Goal: Transaction & Acquisition: Book appointment/travel/reservation

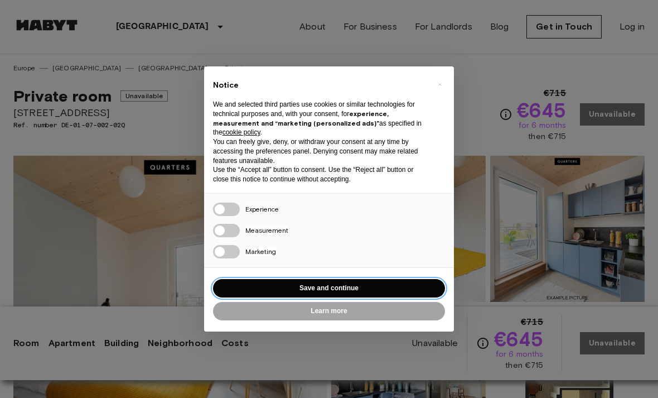
click at [358, 280] on button "Save and continue" at bounding box center [329, 288] width 232 height 18
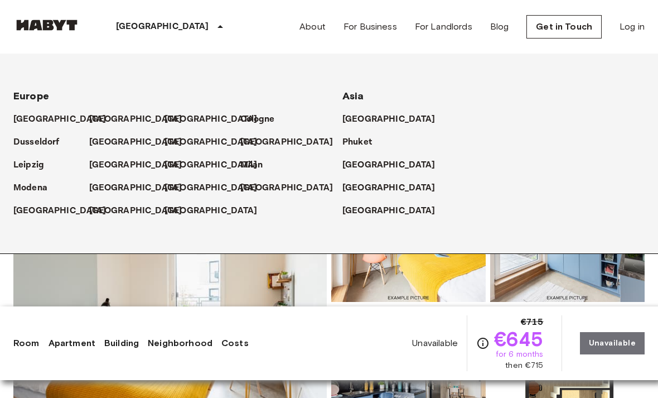
click at [110, 114] on p "[GEOGRAPHIC_DATA]" at bounding box center [135, 119] width 93 height 13
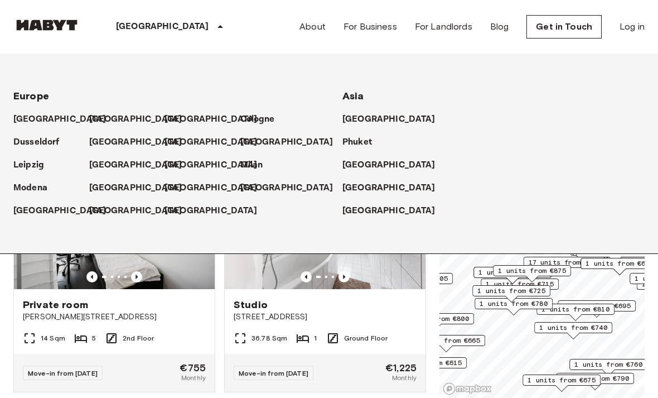
click at [7, 322] on div "Private room Bernhard-Weiß-Straße 1-3 14 Sqm 5 2nd Floor Move-in from 22 Sep 25…" at bounding box center [109, 269] width 211 height 247
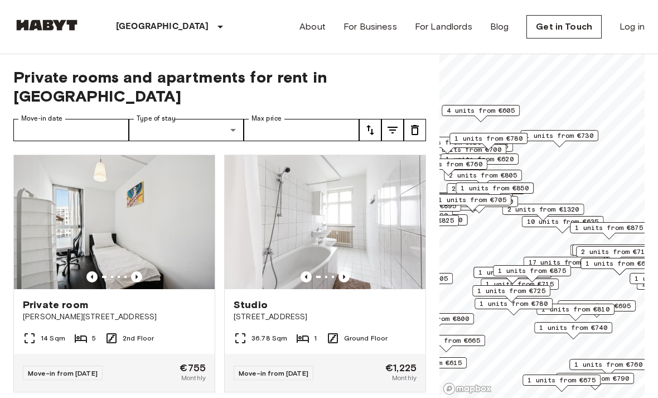
scroll to position [-1, 0]
click at [392, 123] on icon "tune" at bounding box center [392, 129] width 13 height 13
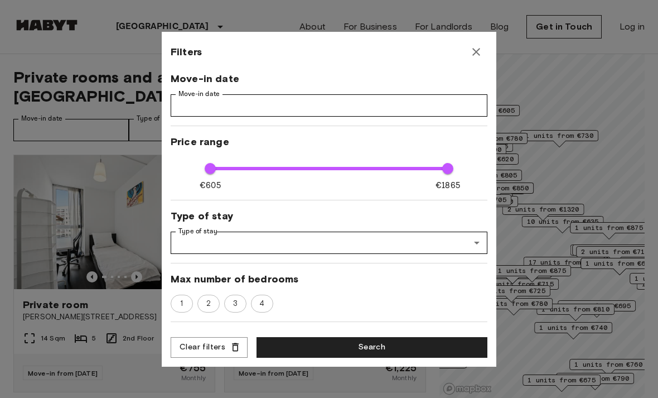
click at [468, 56] on button "button" at bounding box center [476, 52] width 22 height 22
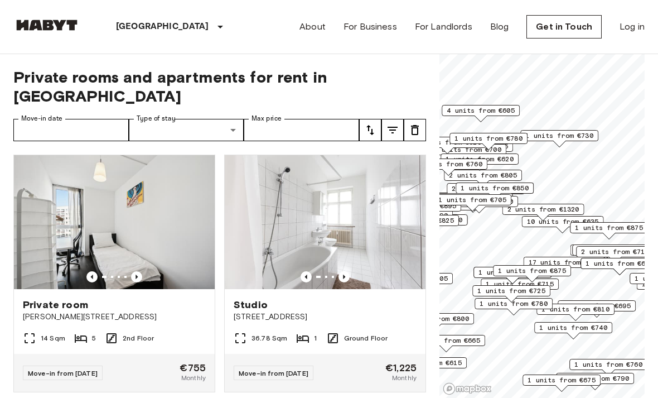
click at [364, 123] on icon "tune" at bounding box center [370, 129] width 13 height 13
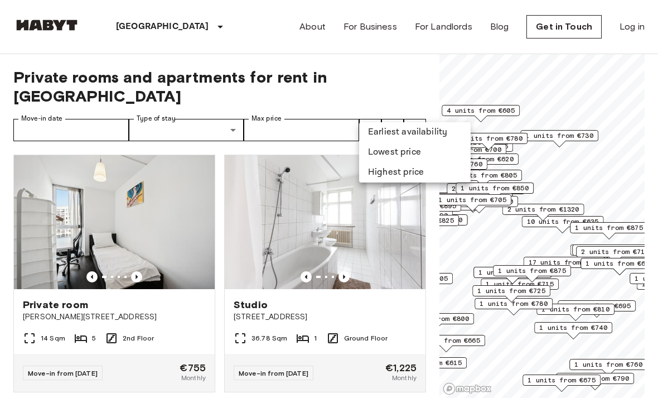
click at [411, 156] on li "Lowest price" at bounding box center [415, 152] width 112 height 20
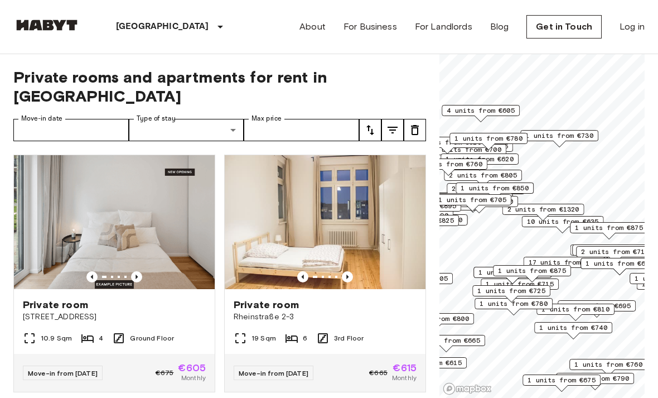
click at [389, 123] on icon "tune" at bounding box center [392, 129] width 13 height 13
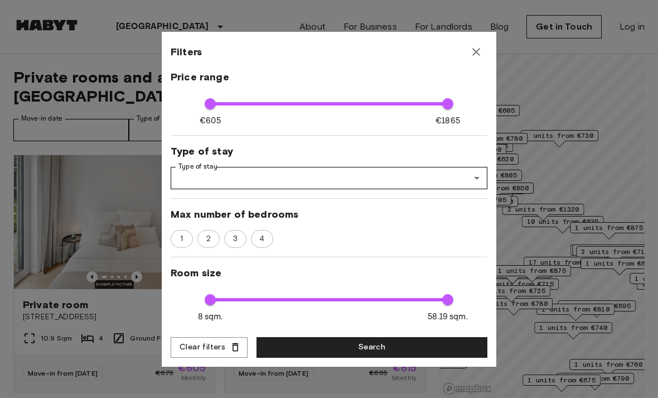
scroll to position [65, 0]
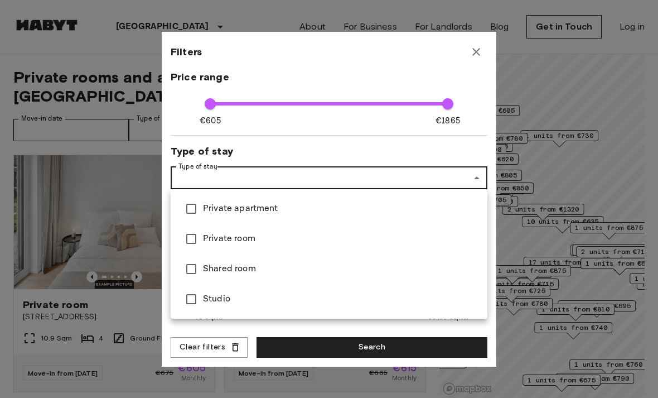
click at [399, 166] on div at bounding box center [329, 199] width 658 height 398
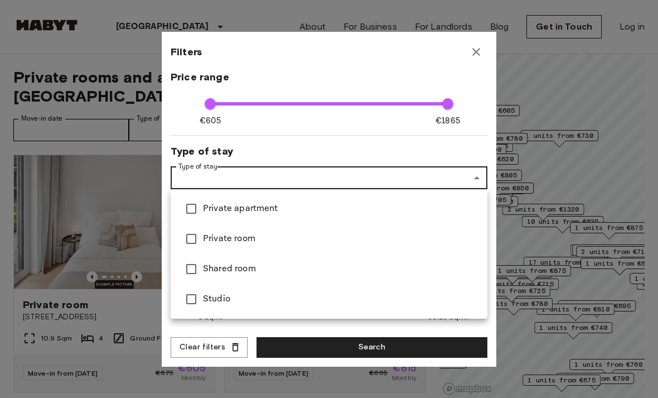
type input "**********"
type input "**"
click at [330, 146] on div at bounding box center [329, 199] width 658 height 398
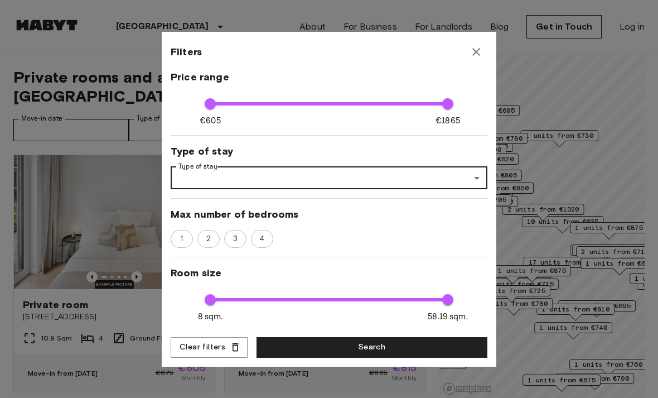
click at [209, 237] on span "2" at bounding box center [208, 238] width 17 height 11
type input "**"
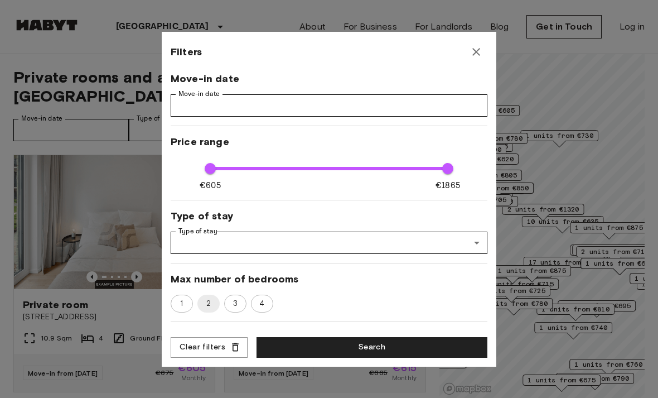
scroll to position [0, 0]
click at [396, 352] on button "Search" at bounding box center [372, 347] width 231 height 21
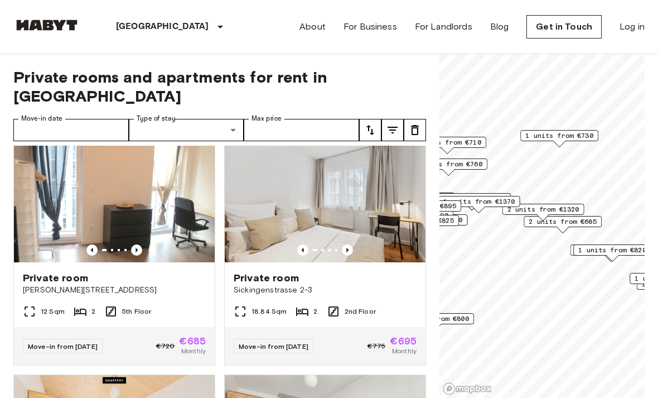
scroll to position [26, 0]
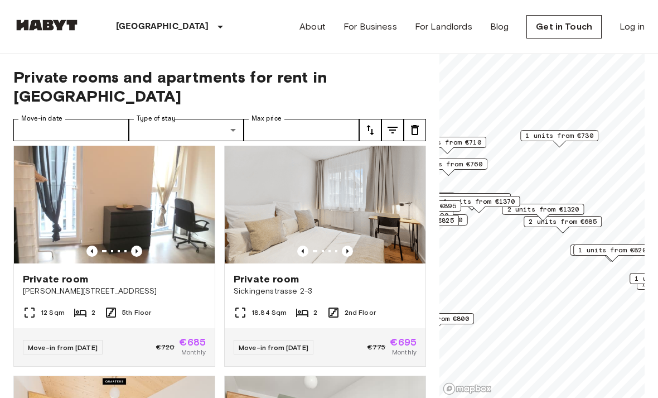
click at [125, 176] on img at bounding box center [114, 196] width 201 height 134
click at [164, 204] on img at bounding box center [114, 196] width 201 height 134
click at [386, 119] on button "tune" at bounding box center [393, 130] width 22 height 22
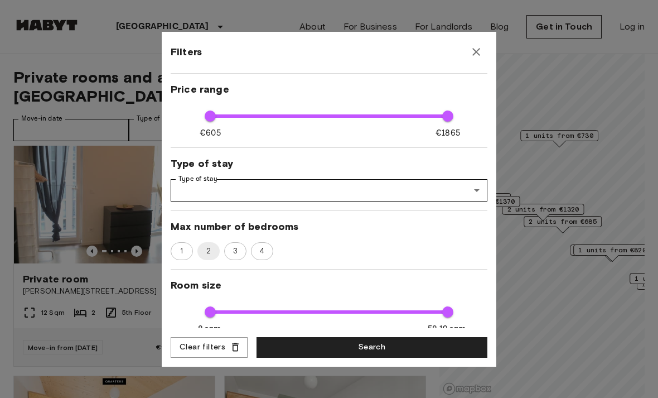
scroll to position [83, 0]
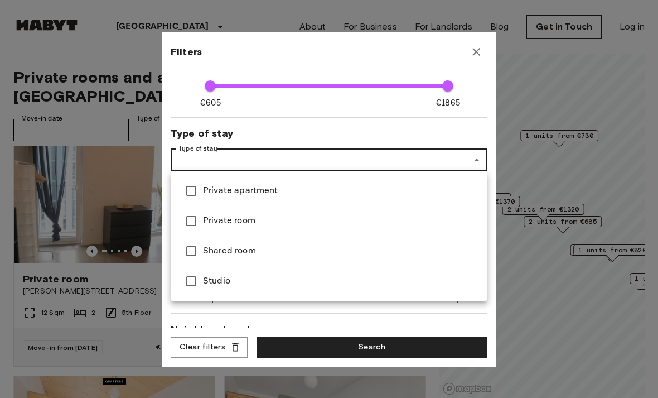
click at [455, 161] on div at bounding box center [329, 199] width 658 height 398
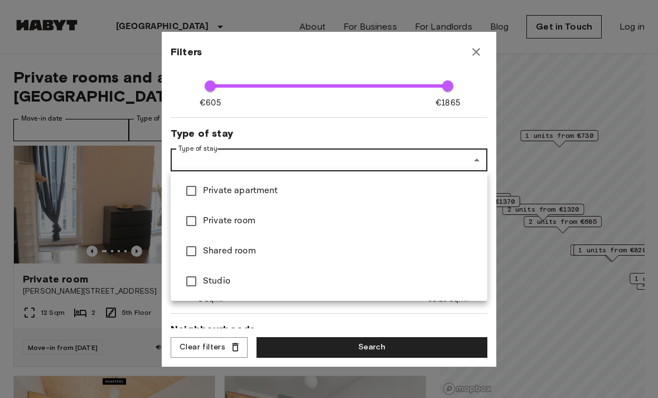
click at [353, 158] on div at bounding box center [329, 199] width 658 height 398
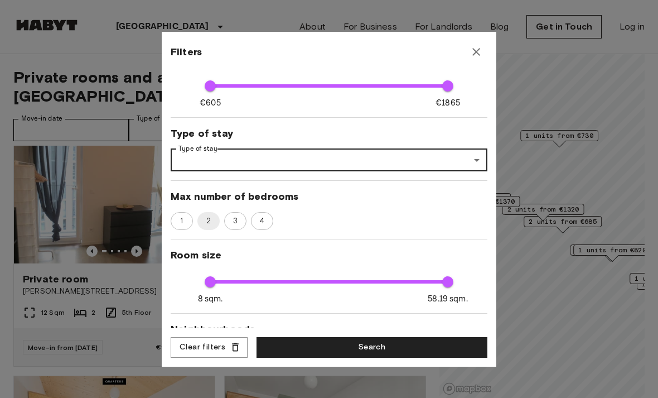
click at [233, 220] on span "3" at bounding box center [235, 220] width 17 height 11
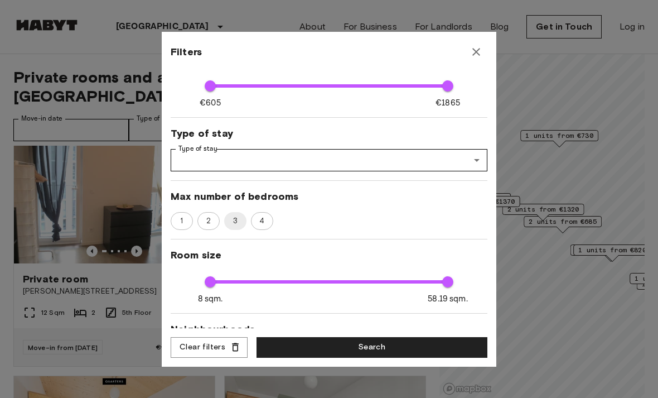
click at [265, 216] on span "4" at bounding box center [261, 220] width 17 height 11
click at [272, 225] on div "4" at bounding box center [262, 221] width 22 height 18
type input "**"
click at [371, 349] on button "Search" at bounding box center [372, 347] width 231 height 21
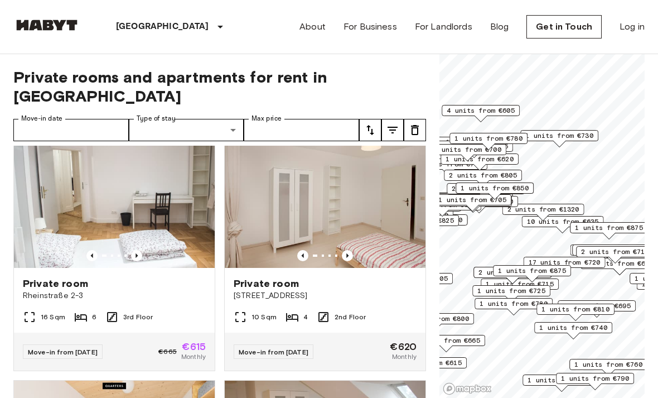
scroll to position [268, 0]
click at [348, 200] on img at bounding box center [325, 200] width 201 height 134
click at [336, 190] on img at bounding box center [325, 200] width 201 height 134
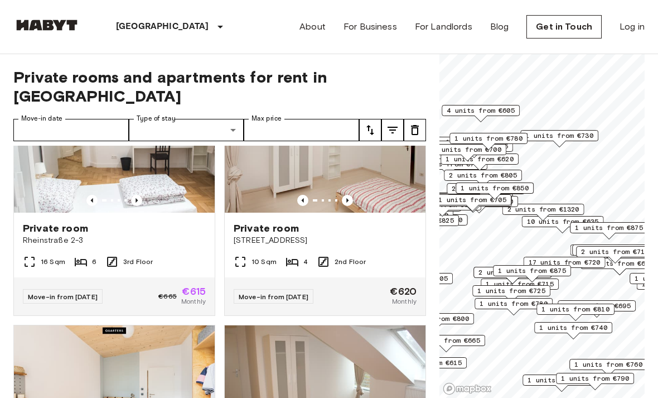
scroll to position [328, 0]
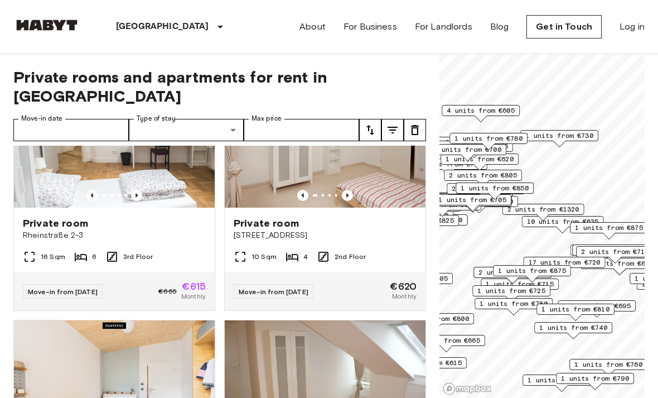
click at [359, 170] on img at bounding box center [325, 141] width 201 height 134
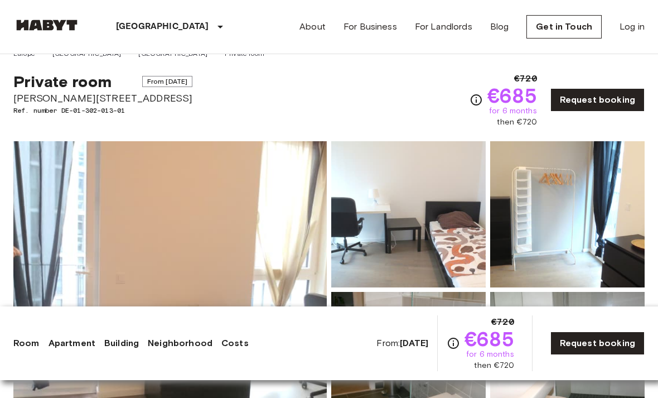
scroll to position [17, 0]
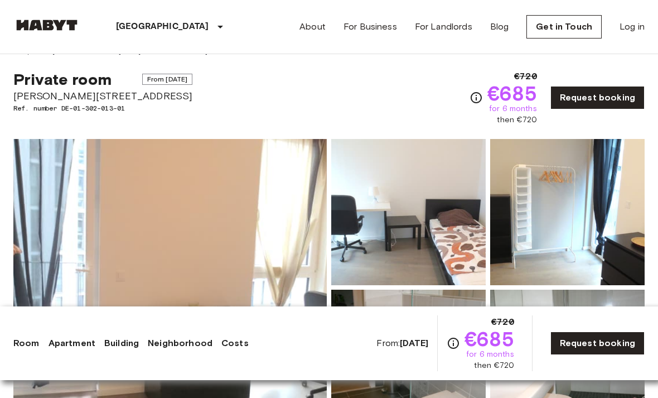
click at [474, 91] on icon "Check cost overview for full price breakdown. Please note that discounts apply …" at bounding box center [476, 97] width 13 height 13
click at [475, 98] on icon "Check cost overview for full price breakdown. Please note that discounts apply …" at bounding box center [476, 97] width 11 height 11
click at [475, 96] on icon "Check cost overview for full price breakdown. Please note that discounts apply …" at bounding box center [476, 97] width 11 height 11
click at [465, 102] on div "Private room From Oct 19 2025 Bernhard-Weiß-Straße 1-3 Ref. number DE-01-302-01…" at bounding box center [329, 90] width 632 height 69
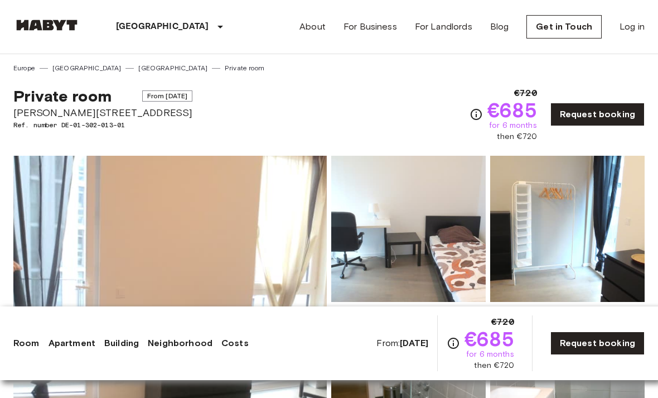
click at [472, 115] on icon "Check cost overview for full price breakdown. Please note that discounts apply …" at bounding box center [476, 114] width 13 height 13
click at [481, 117] on icon "Check cost overview for full price breakdown. Please note that discounts apply …" at bounding box center [476, 114] width 13 height 13
click at [471, 113] on icon "Check cost overview for full price breakdown. Please note that discounts apply …" at bounding box center [476, 114] width 13 height 13
click at [471, 109] on icon "Check cost overview for full price breakdown. Please note that discounts apply …" at bounding box center [476, 114] width 13 height 13
click at [471, 116] on icon "Check cost overview for full price breakdown. Please note that discounts apply …" at bounding box center [476, 114] width 13 height 13
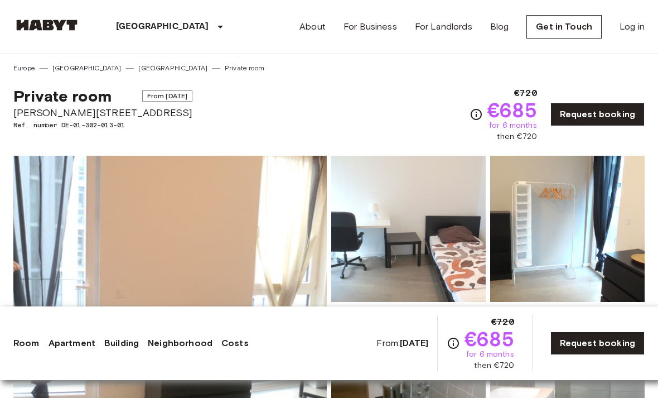
click at [473, 112] on icon "Check cost overview for full price breakdown. Please note that discounts apply …" at bounding box center [476, 114] width 13 height 13
click at [472, 112] on icon "Check cost overview for full price breakdown. Please note that discounts apply …" at bounding box center [476, 114] width 13 height 13
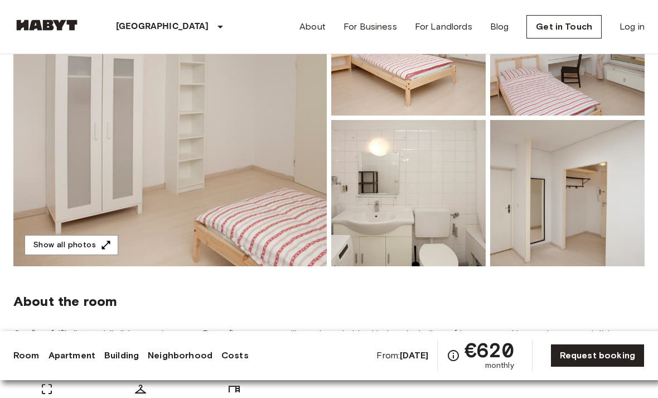
scroll to position [193, 0]
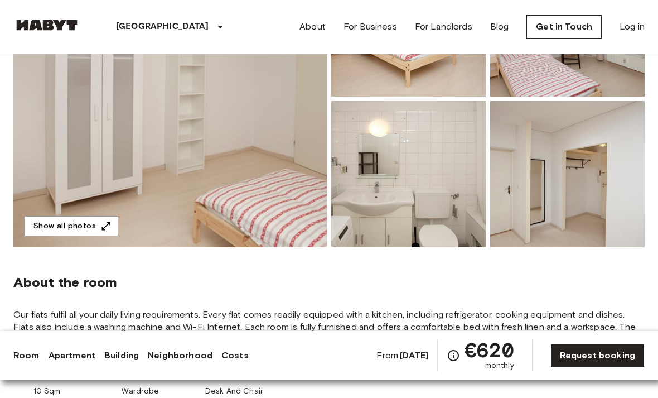
click at [240, 172] on img at bounding box center [170, 98] width 314 height 297
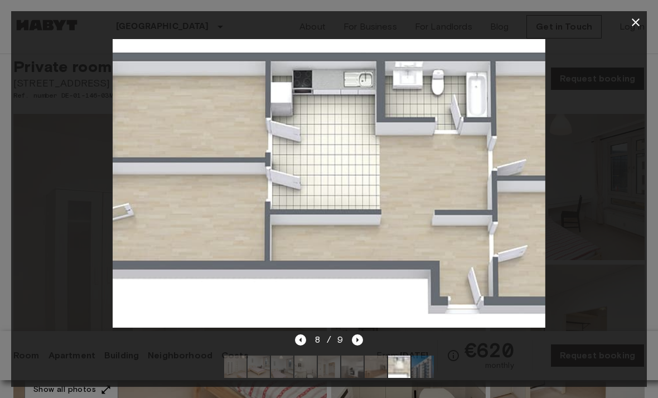
scroll to position [29, 0]
click at [635, 26] on icon "button" at bounding box center [635, 22] width 13 height 13
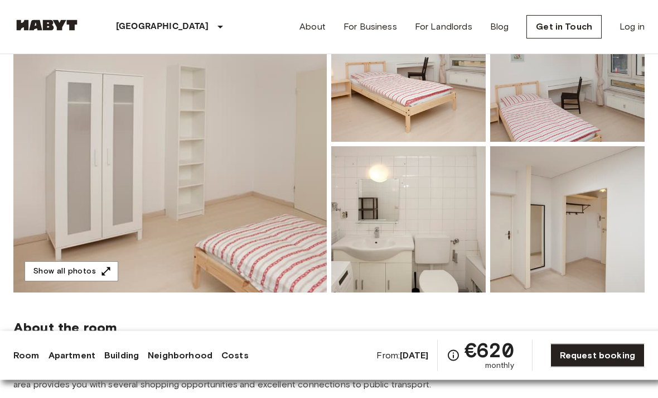
scroll to position [148, 0]
click at [436, 222] on img at bounding box center [408, 219] width 155 height 146
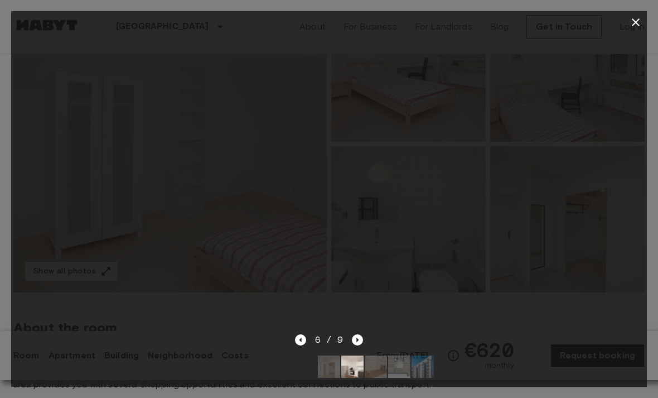
scroll to position [141, 0]
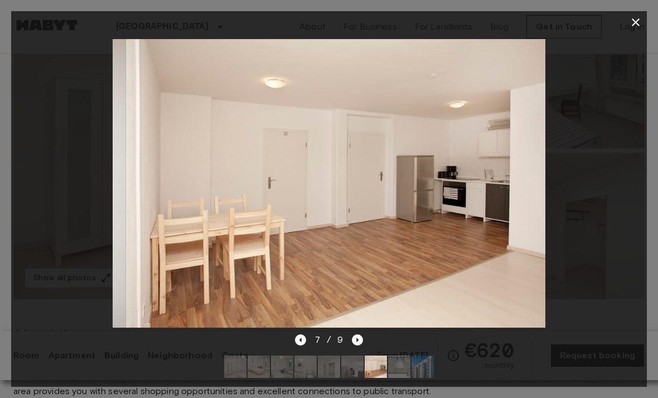
click at [640, 22] on icon "button" at bounding box center [635, 22] width 13 height 13
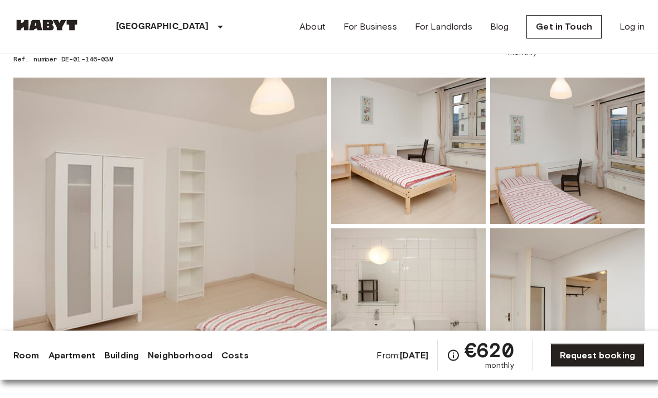
scroll to position [0, 0]
